Goal: Transaction & Acquisition: Purchase product/service

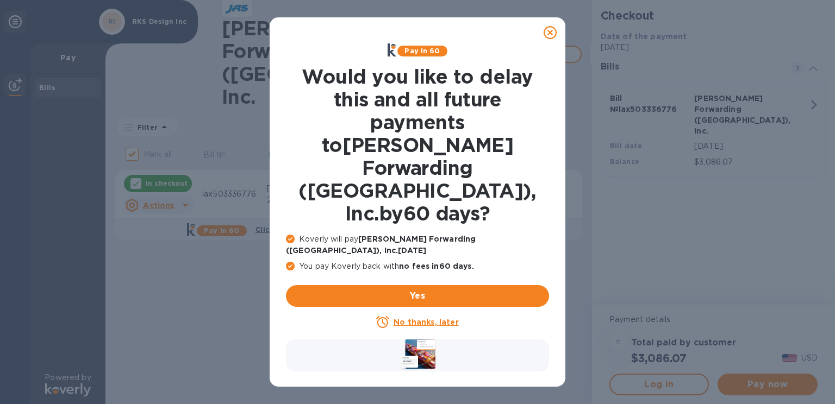
click at [548, 33] on icon at bounding box center [549, 32] width 13 height 13
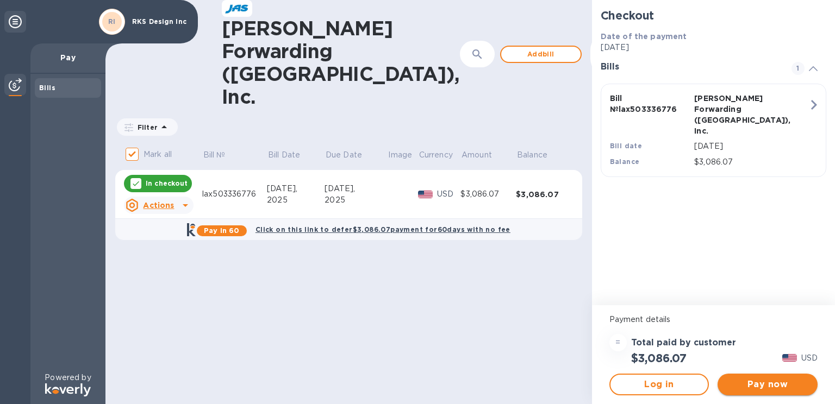
click at [762, 385] on span "Pay now" at bounding box center [767, 384] width 83 height 13
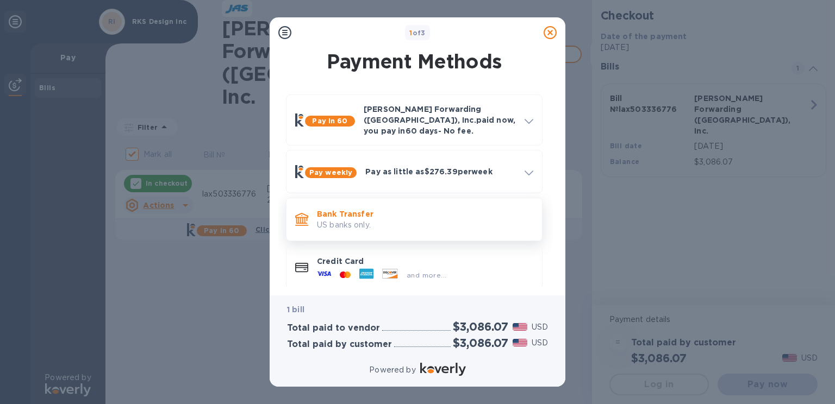
scroll to position [3, 0]
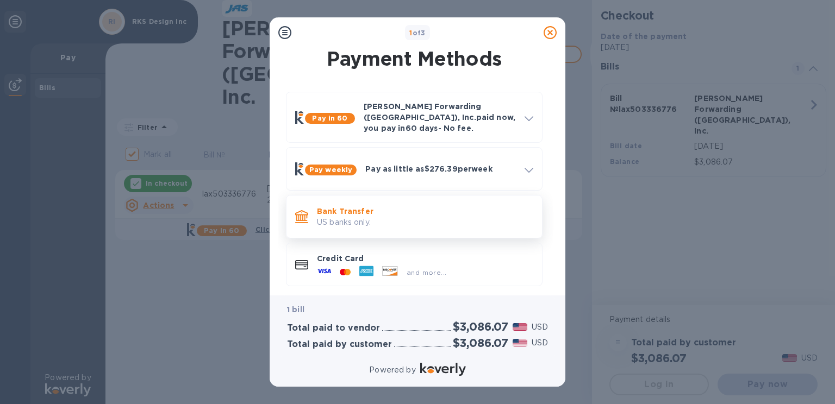
click at [390, 207] on p "Bank Transfer" at bounding box center [425, 211] width 216 height 11
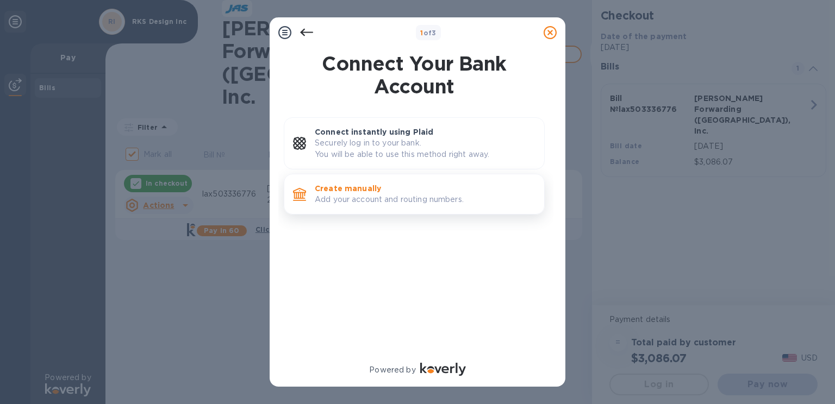
click at [387, 190] on p "Create manually" at bounding box center [425, 188] width 221 height 11
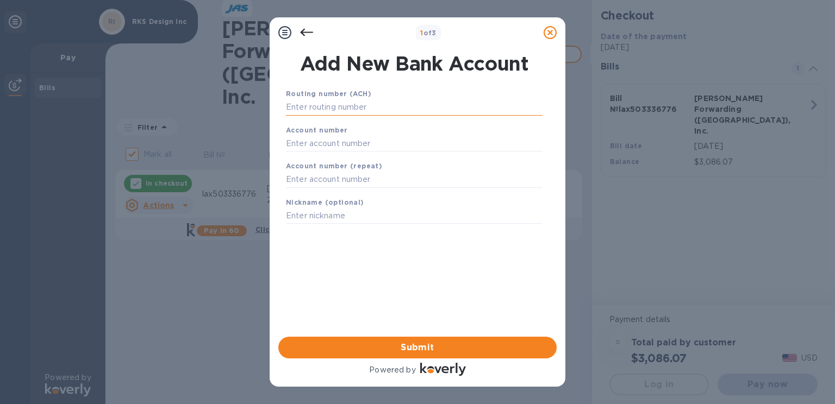
click at [402, 112] on input "text" at bounding box center [414, 107] width 256 height 16
paste input "121042882"
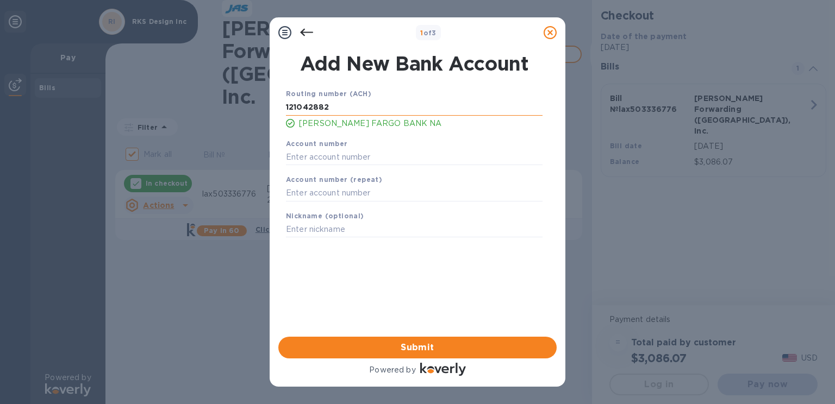
click at [325, 109] on input "121042882" at bounding box center [414, 107] width 256 height 16
paste input "12104288"
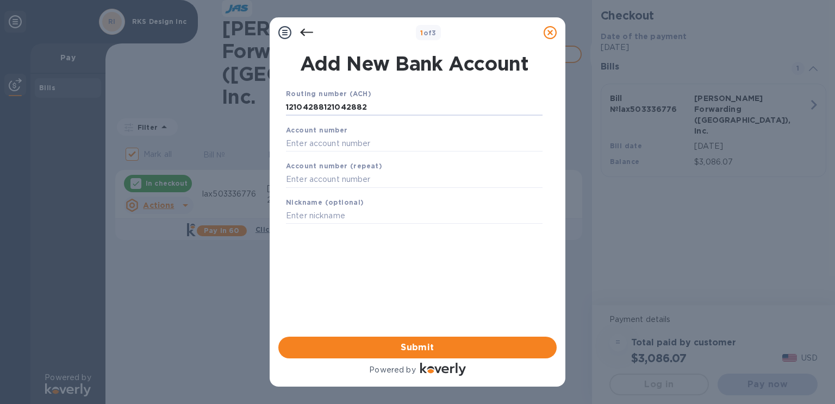
click at [378, 130] on div "Account number" at bounding box center [413, 138] width 265 height 36
click at [334, 105] on input "12104288121042882" at bounding box center [414, 107] width 256 height 16
click at [386, 137] on input "text" at bounding box center [414, 143] width 256 height 16
click at [370, 110] on input "12104288121042882" at bounding box center [414, 107] width 256 height 16
type input "12104288121042882d21111"
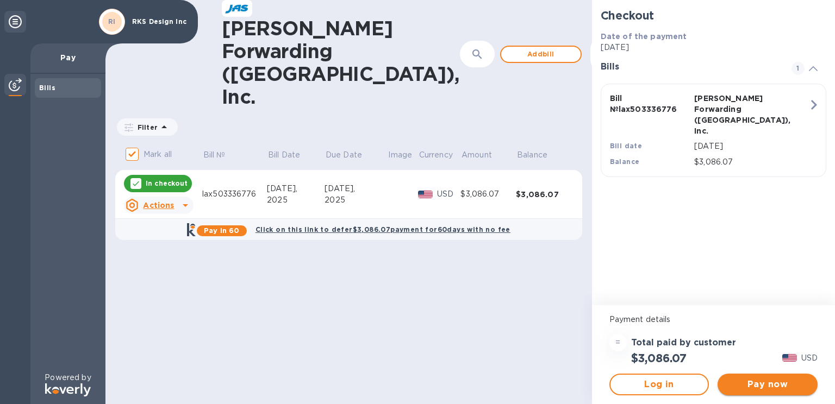
click at [763, 382] on span "Pay now" at bounding box center [767, 384] width 83 height 13
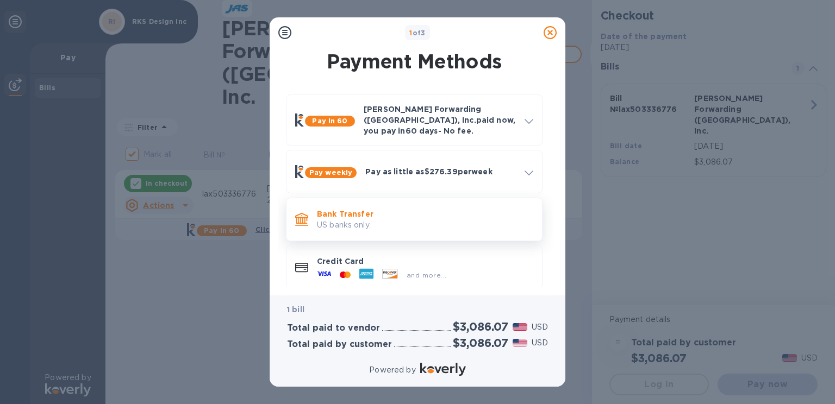
click at [372, 220] on p "US banks only." at bounding box center [425, 225] width 216 height 11
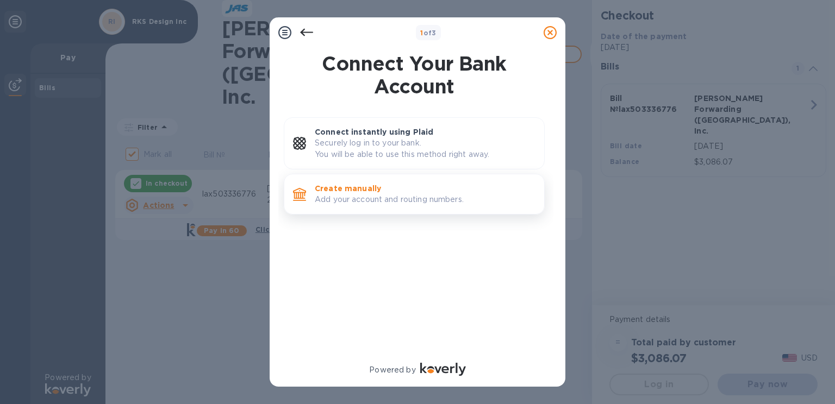
click at [356, 187] on p "Create manually" at bounding box center [425, 188] width 221 height 11
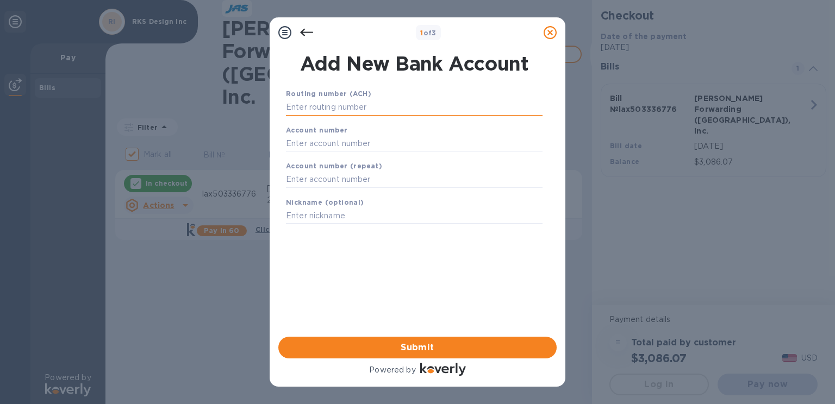
click at [325, 110] on input "text" at bounding box center [414, 107] width 256 height 16
click at [321, 109] on input "55" at bounding box center [414, 107] width 256 height 16
type input "5"
click at [302, 109] on input "text" at bounding box center [414, 107] width 256 height 16
paste input "121042882"
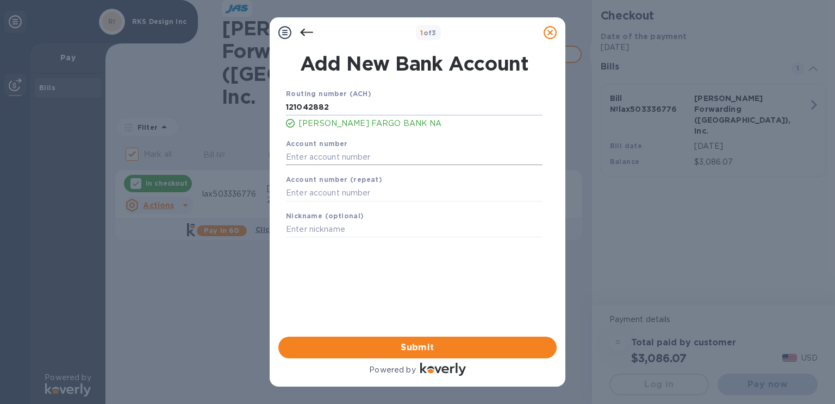
type input "121042882"
click at [326, 153] on input "text" at bounding box center [414, 157] width 256 height 16
paste input "121042882"
click at [333, 159] on input "121042882" at bounding box center [414, 157] width 256 height 16
type input "1"
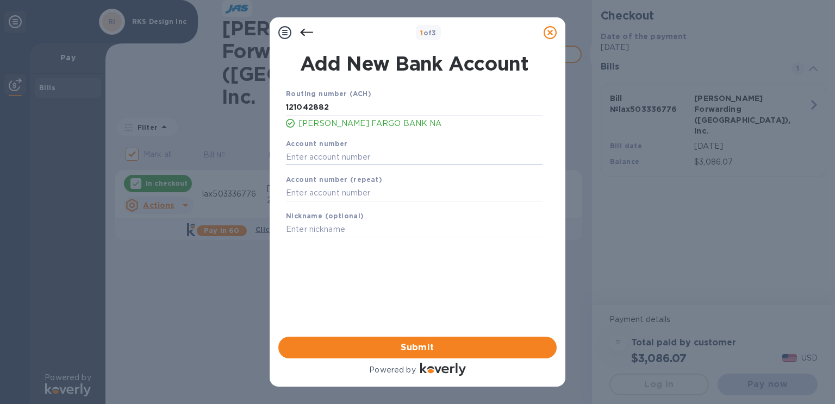
paste input "8480566218 End of region"
click at [361, 194] on input "text" at bounding box center [414, 193] width 256 height 16
drag, startPoint x: 388, startPoint y: 150, endPoint x: 398, endPoint y: 150, distance: 10.3
click at [388, 150] on input "8480566218 End of region" at bounding box center [414, 157] width 256 height 16
type input "8480566218"
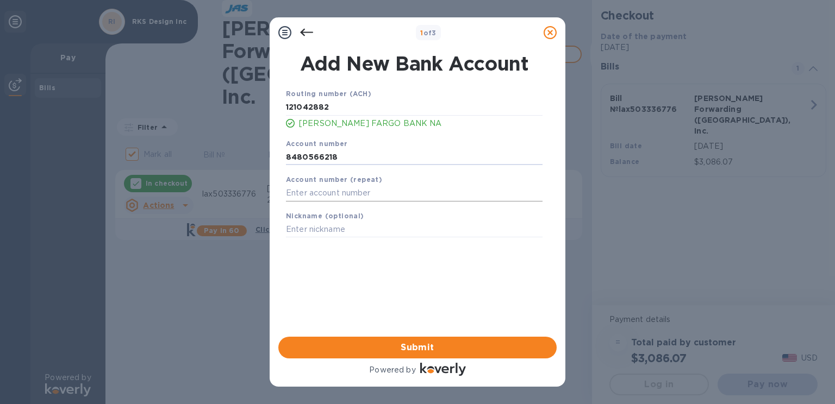
click at [372, 187] on input "text" at bounding box center [414, 193] width 256 height 16
type input "8480566218"
click at [363, 231] on input "text" at bounding box center [414, 230] width 256 height 16
type input "D&A"
click at [416, 346] on span "Submit" at bounding box center [417, 347] width 261 height 13
